Goal: Information Seeking & Learning: Learn about a topic

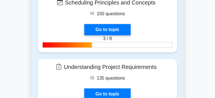
scroll to position [439, 0]
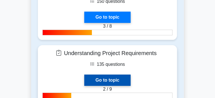
click at [131, 75] on link "Go to topic" at bounding box center [107, 80] width 46 height 11
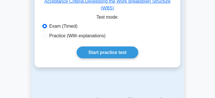
scroll to position [170, 0]
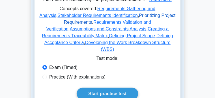
click at [77, 25] on link "Prioritizing Project Requirements" at bounding box center [120, 19] width 112 height 12
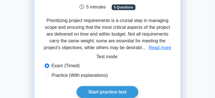
scroll to position [71, 0]
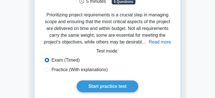
click at [149, 46] on button "Read more" at bounding box center [160, 42] width 22 height 7
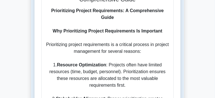
scroll to position [326, 0]
